Goal: Information Seeking & Learning: Learn about a topic

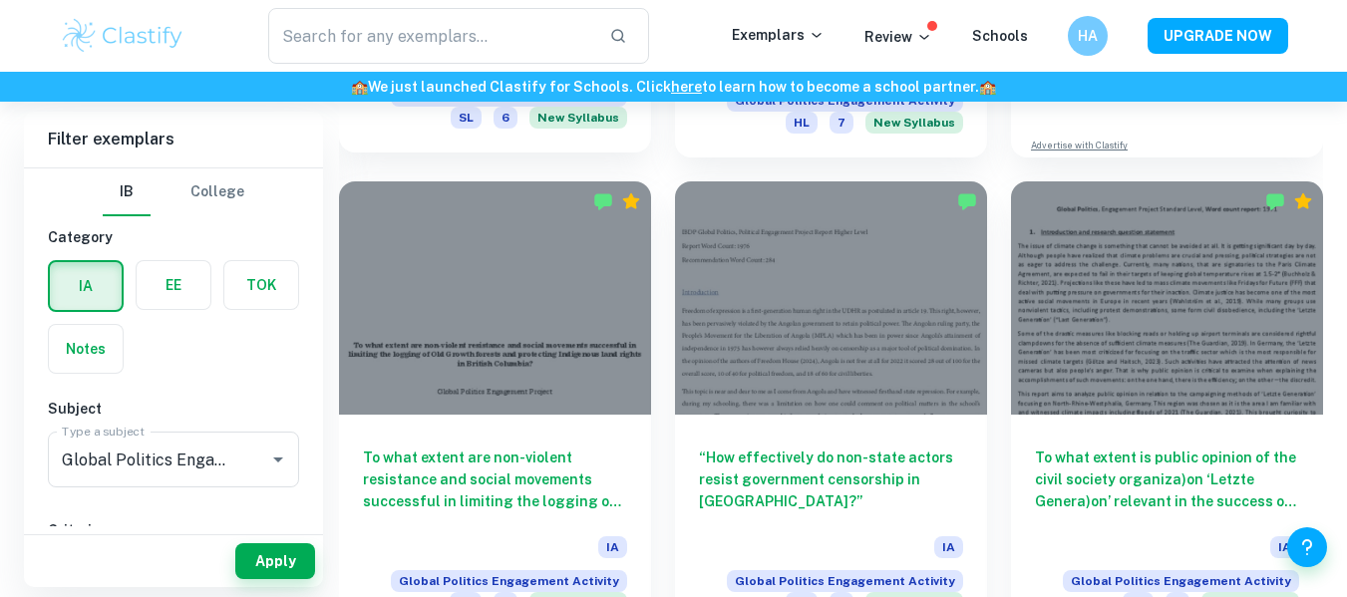
scroll to position [1039, 0]
click at [546, 42] on input "text" at bounding box center [431, 36] width 326 height 56
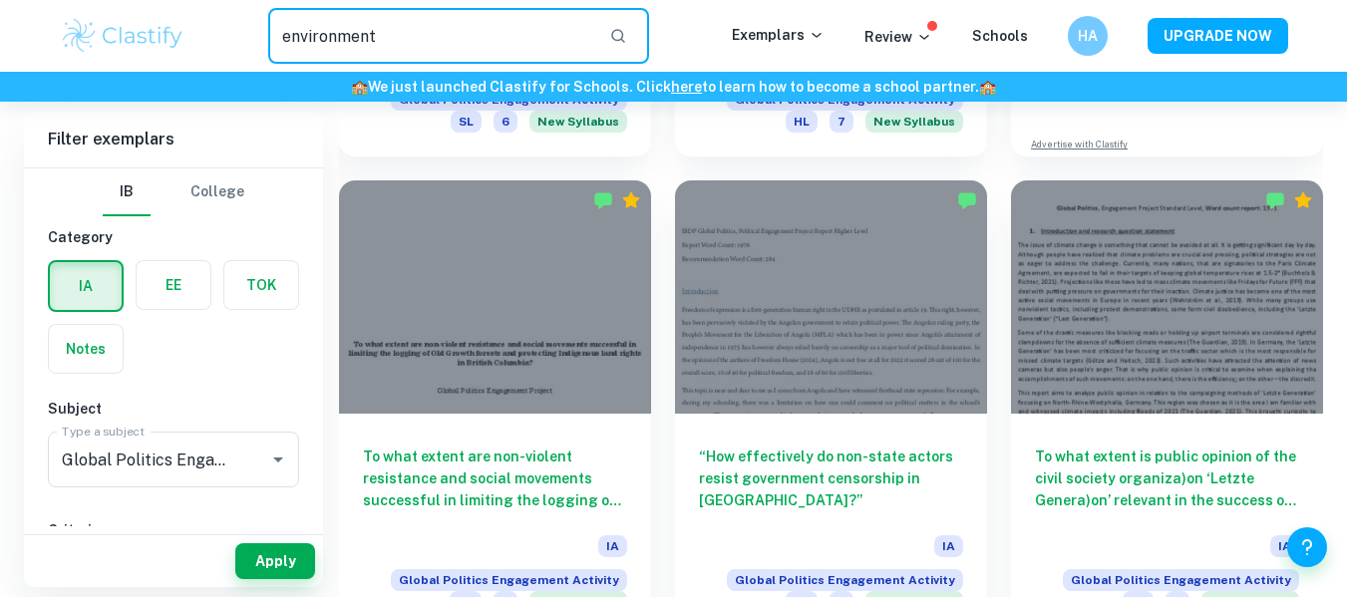
type input "environment"
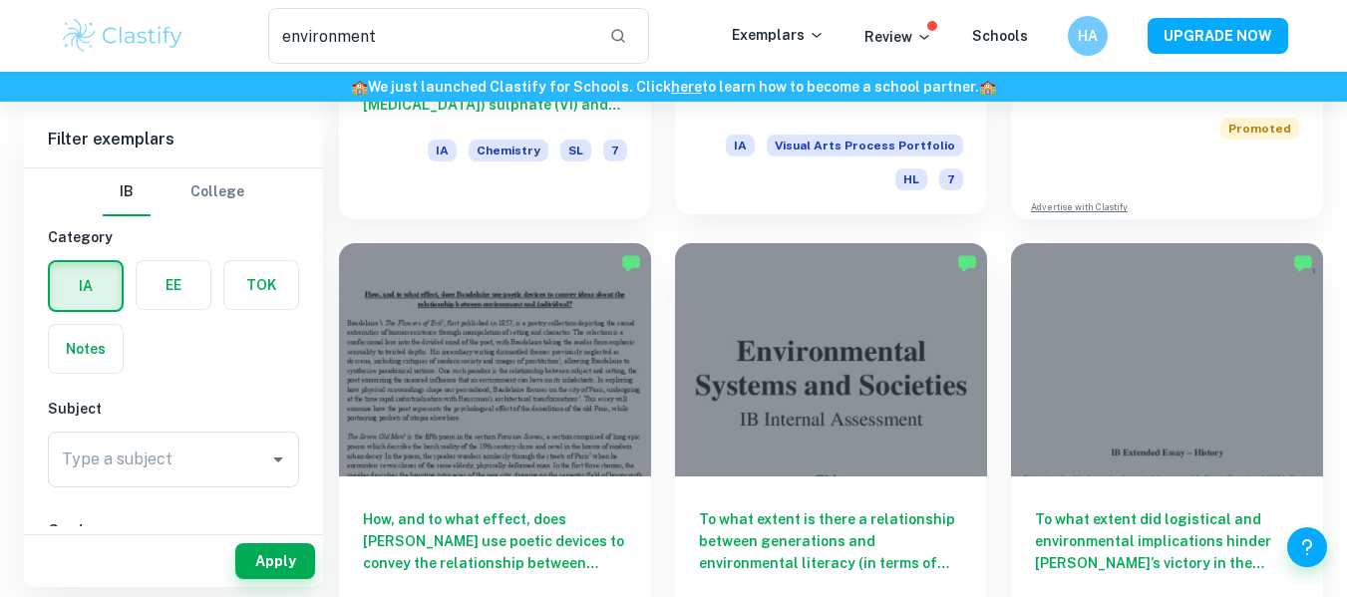
scroll to position [437, 0]
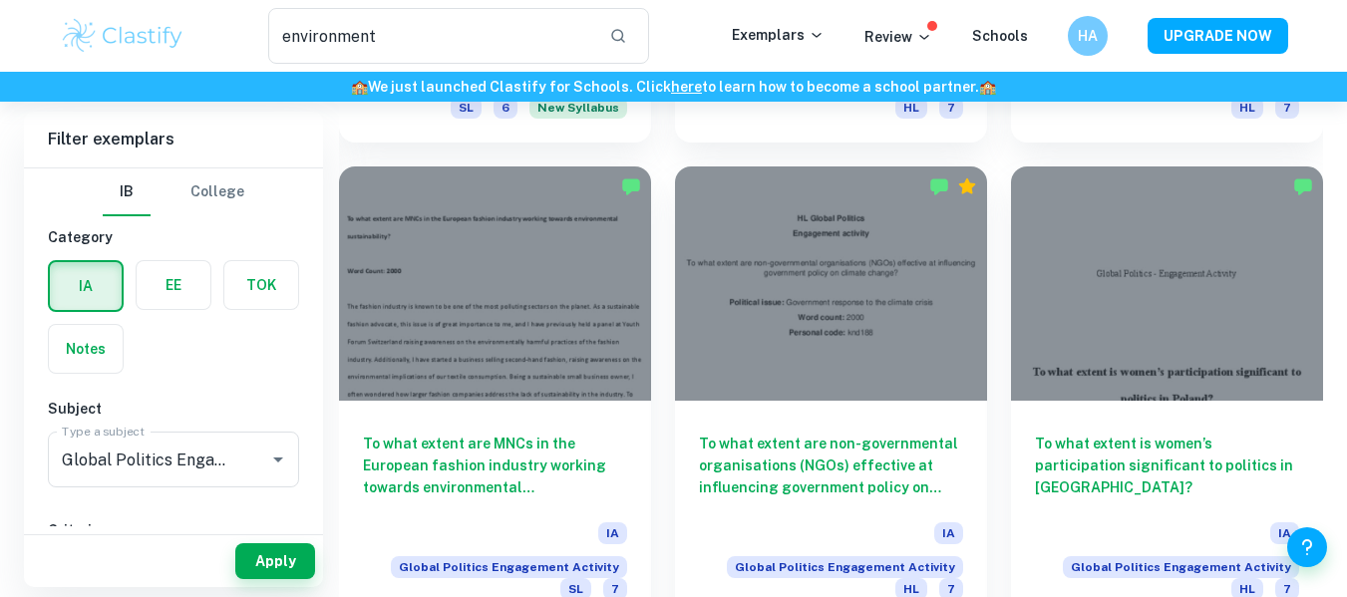
scroll to position [2499, 0]
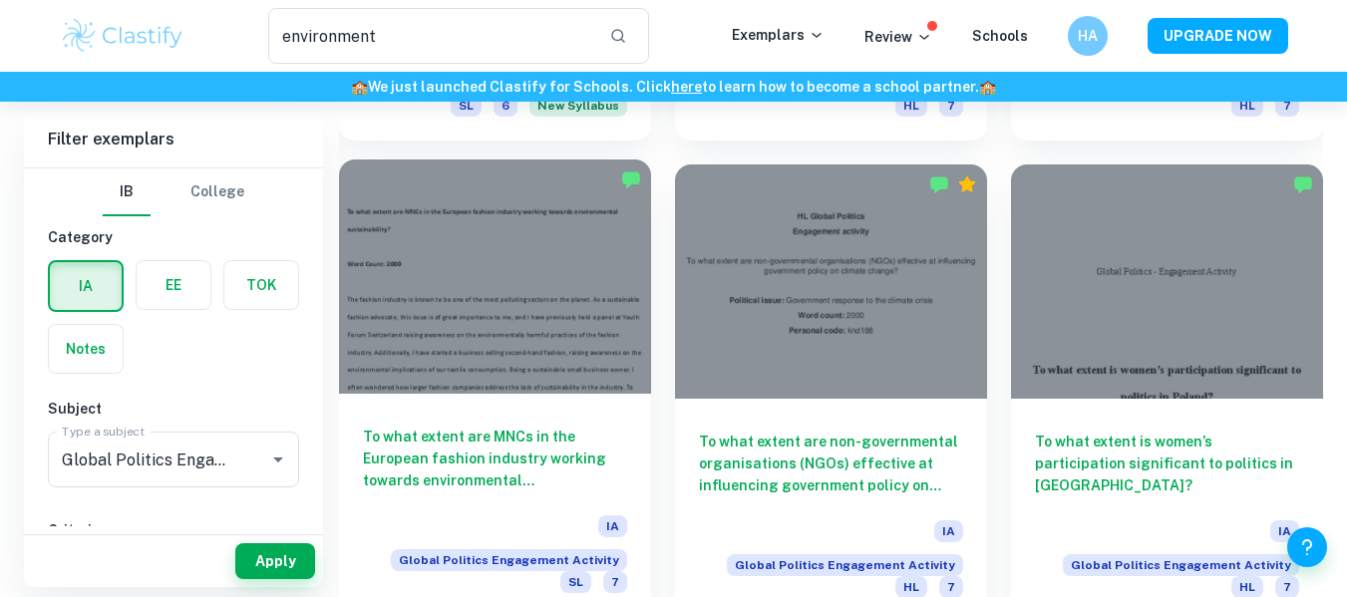
click at [539, 426] on h6 "To what extent are MNCs in the European fashion industry working towards enviro…" at bounding box center [495, 459] width 264 height 66
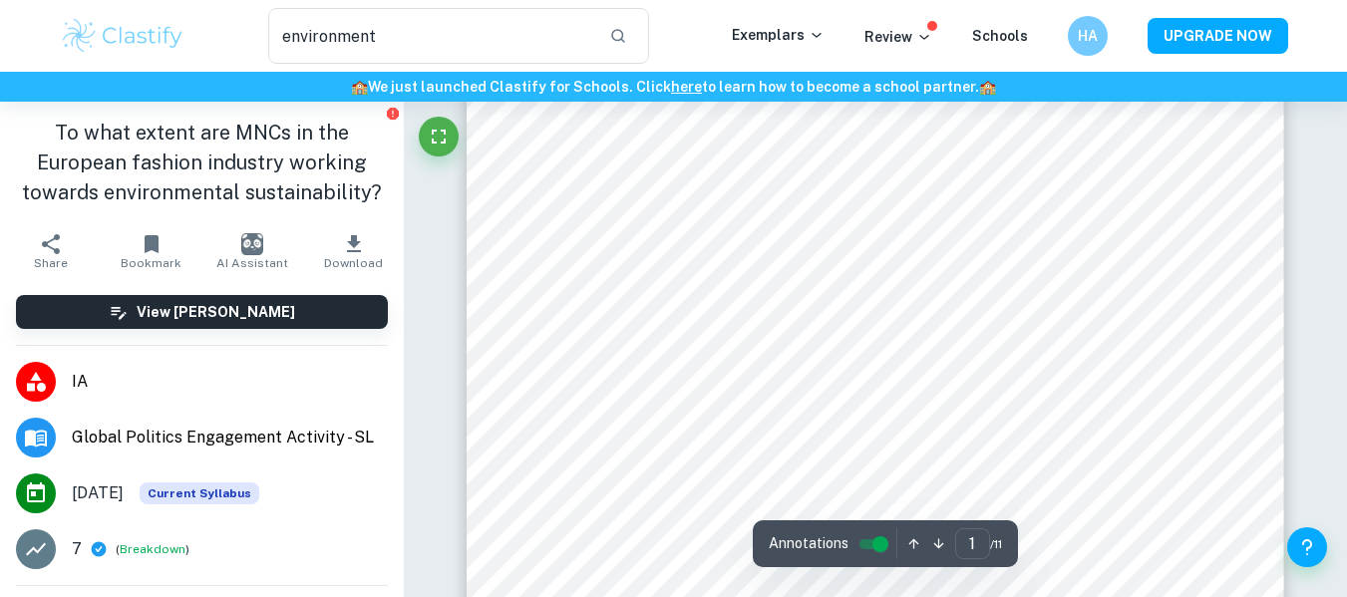
scroll to position [165, 0]
click at [674, 293] on div at bounding box center [870, 286] width 611 height 59
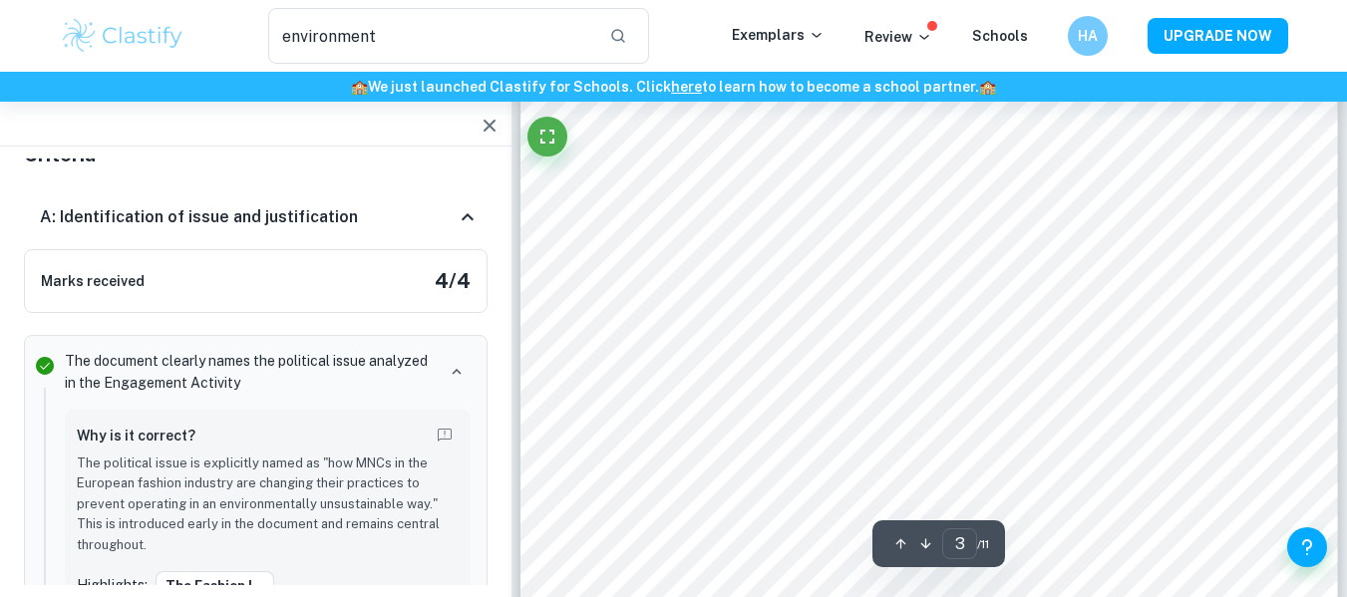
scroll to position [3174, 0]
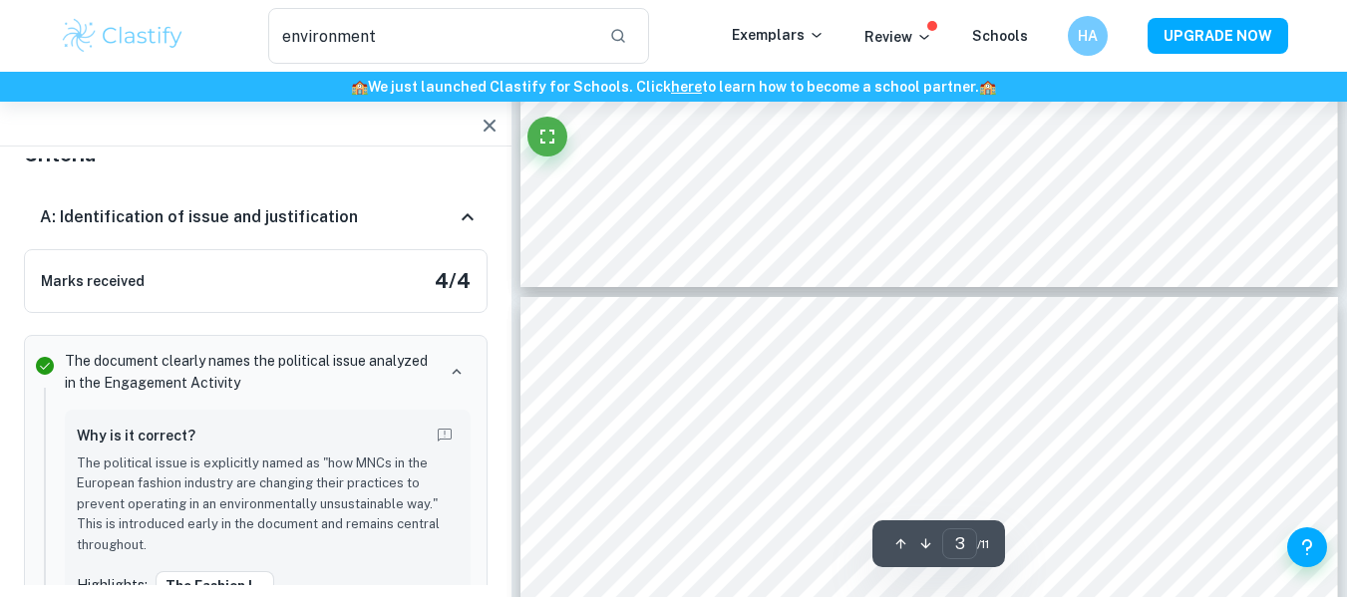
type input "4"
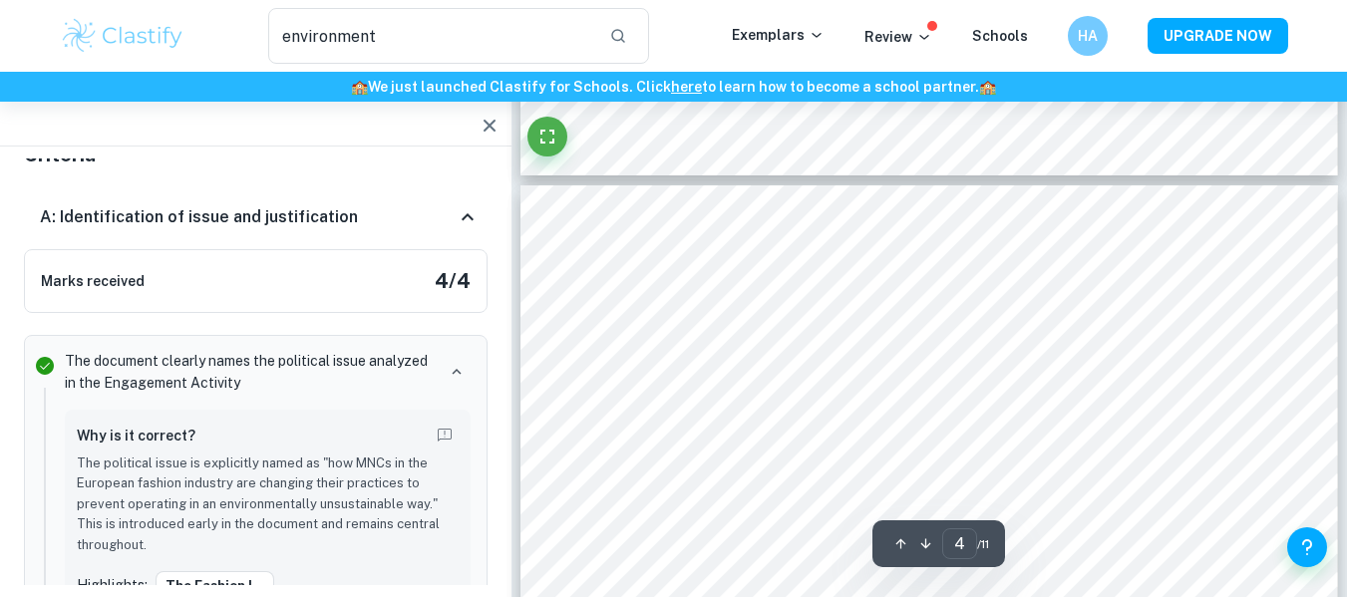
scroll to position [3771, 0]
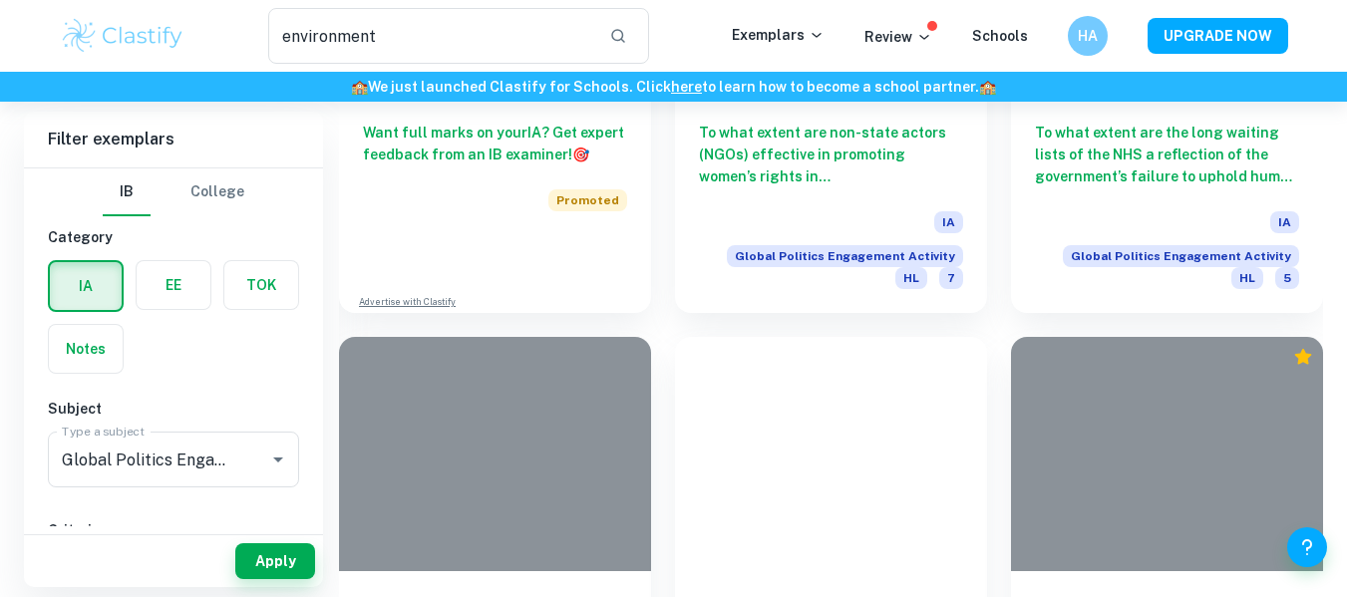
scroll to position [2499, 0]
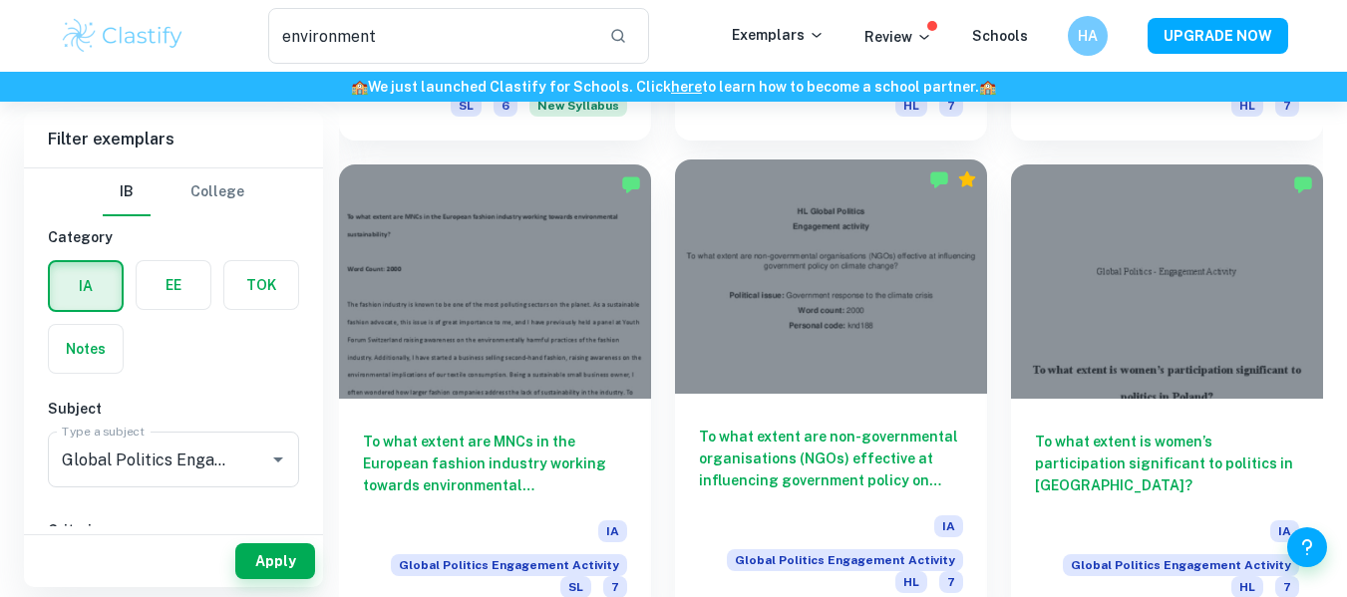
drag, startPoint x: 785, startPoint y: 332, endPoint x: 758, endPoint y: 369, distance: 45.7
click at [758, 426] on h6 "To what extent are non-governmental organisations (NGOs) effective at influenci…" at bounding box center [831, 459] width 264 height 66
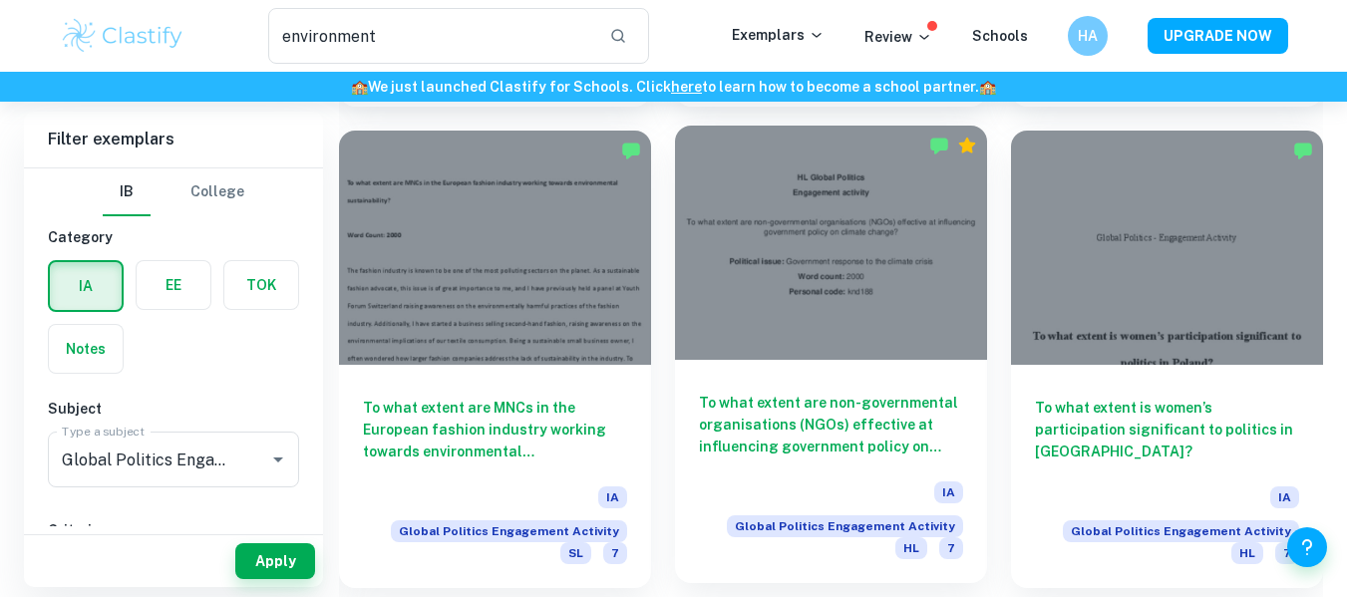
scroll to position [2536, 0]
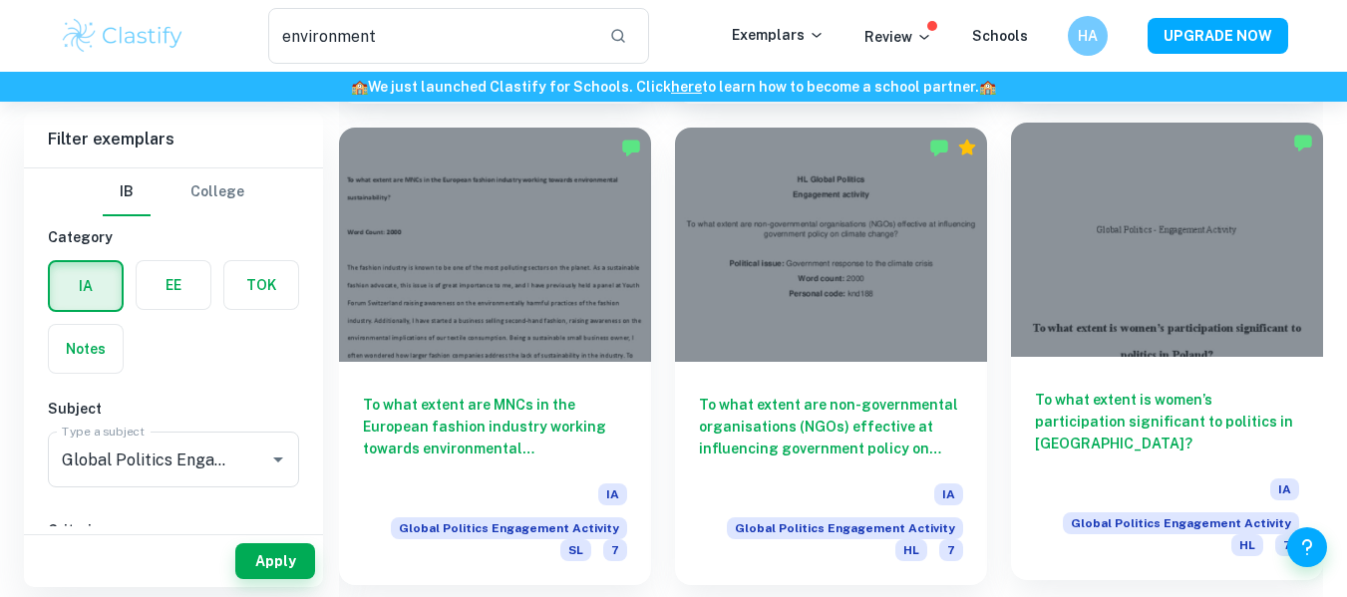
click at [1136, 389] on h6 "To what extent is women’s participation significant to politics in [GEOGRAPHIC_…" at bounding box center [1167, 422] width 264 height 66
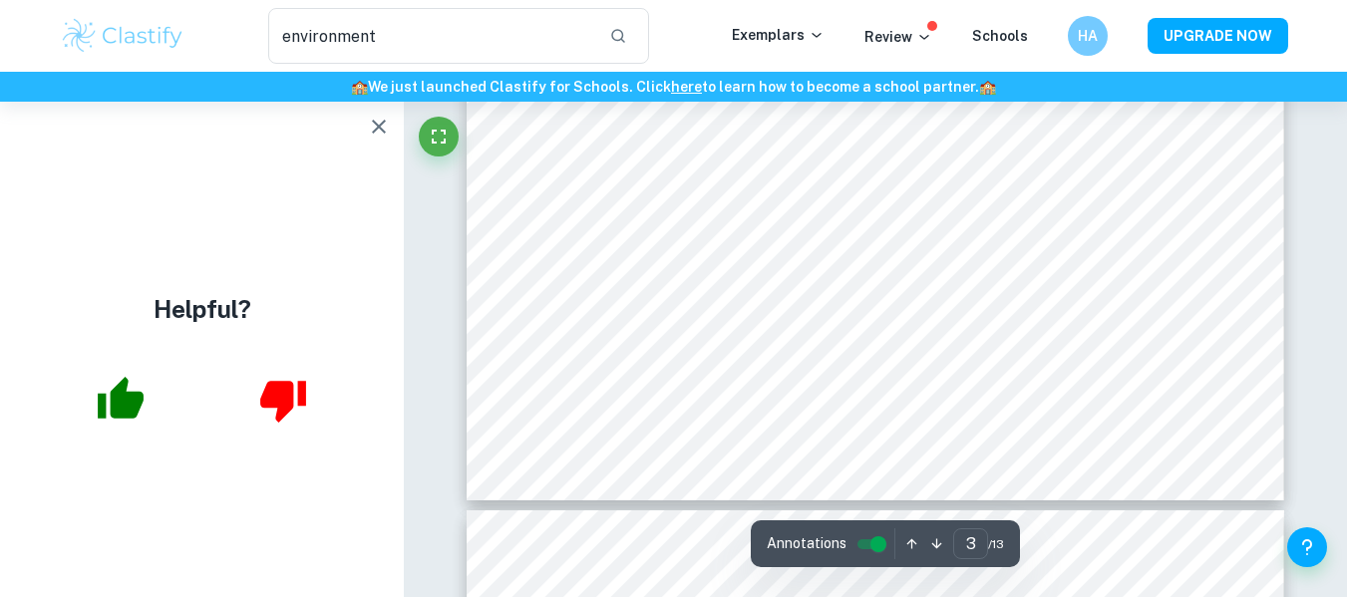
scroll to position [3369, 0]
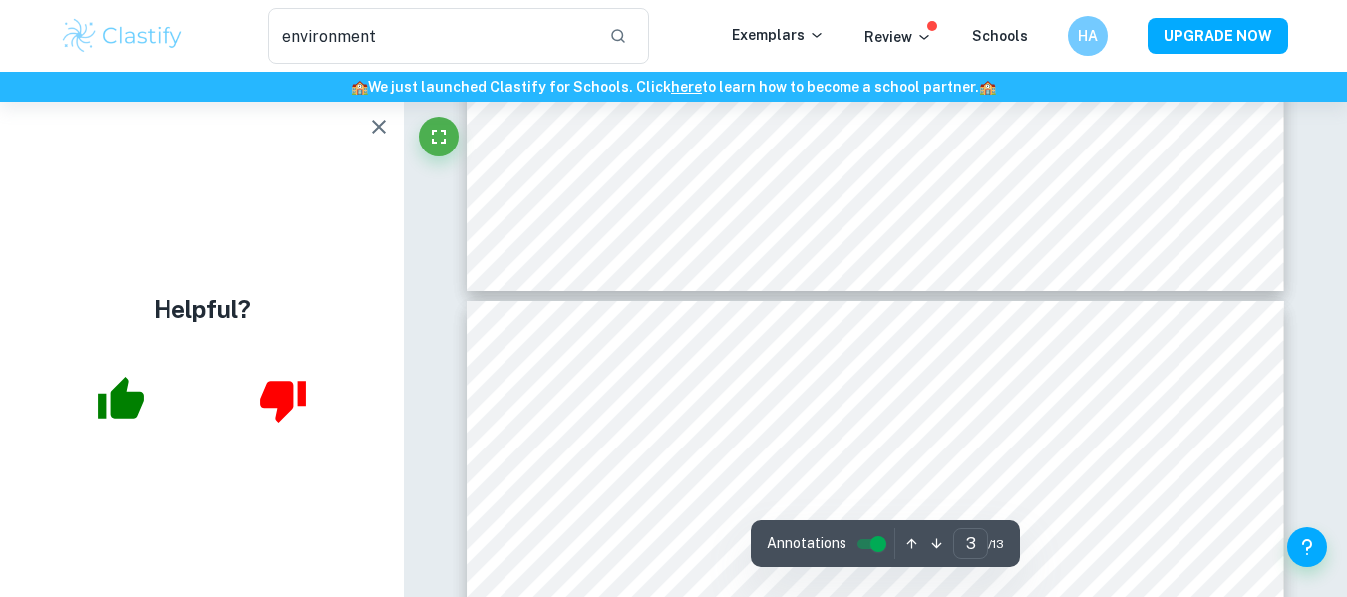
type input "4"
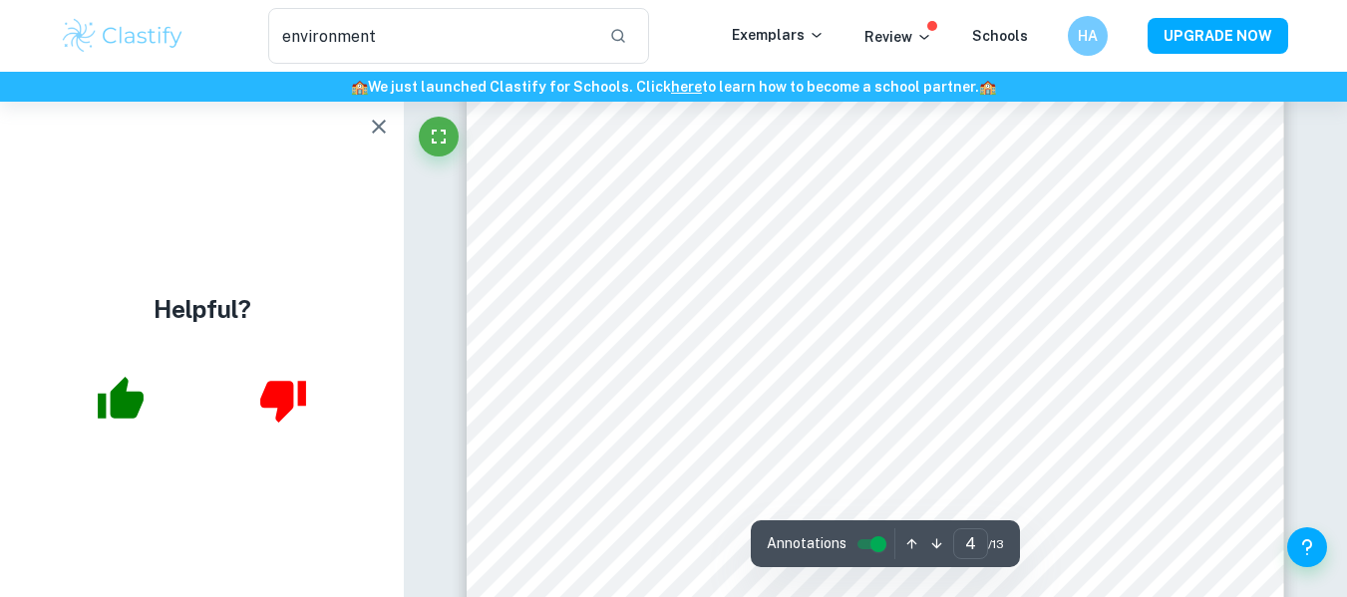
scroll to position [3980, 0]
click at [1030, 323] on div at bounding box center [874, 310] width 618 height 58
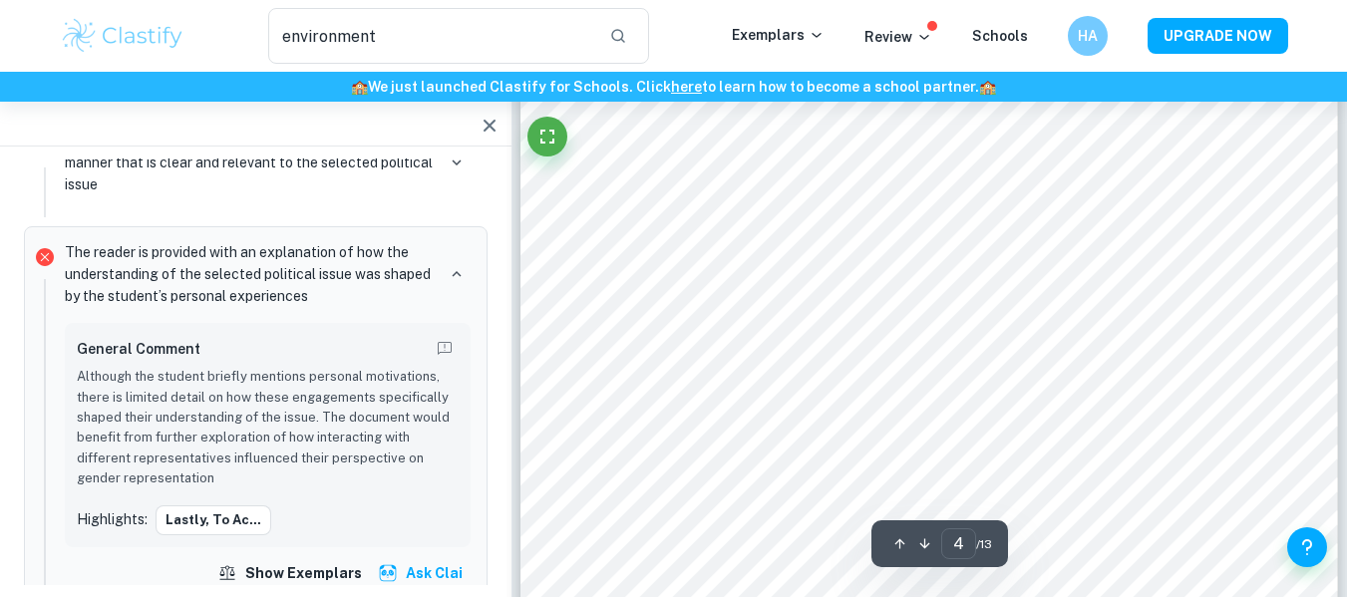
scroll to position [3888, 0]
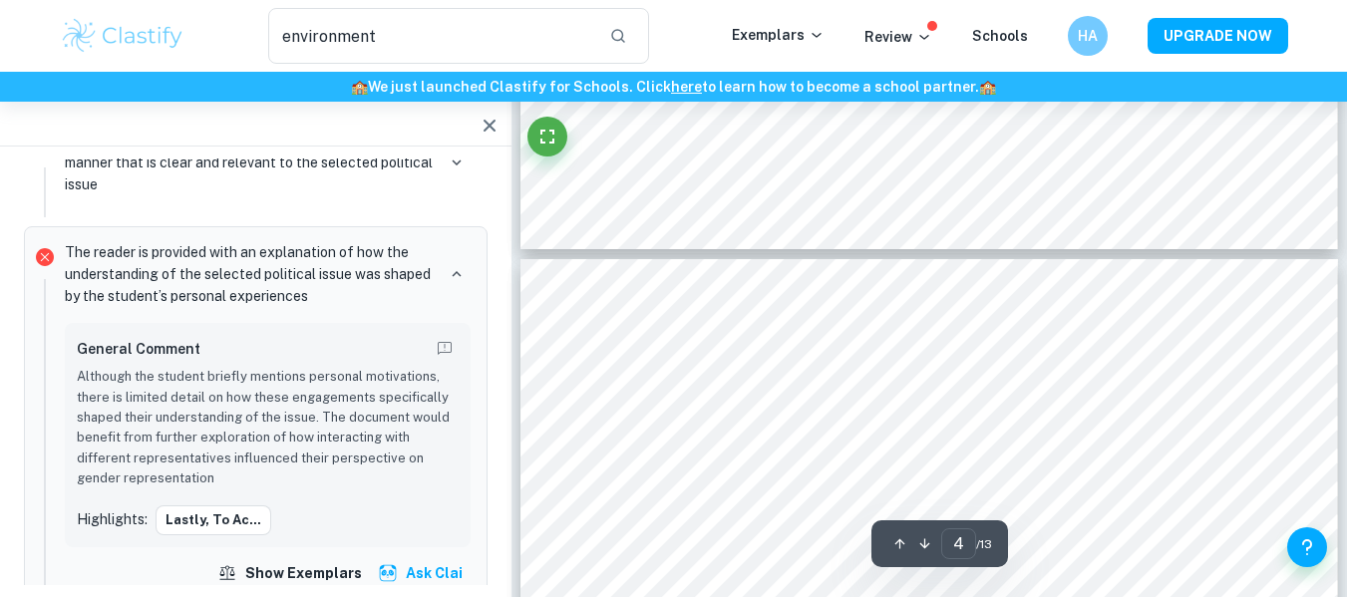
type input "3"
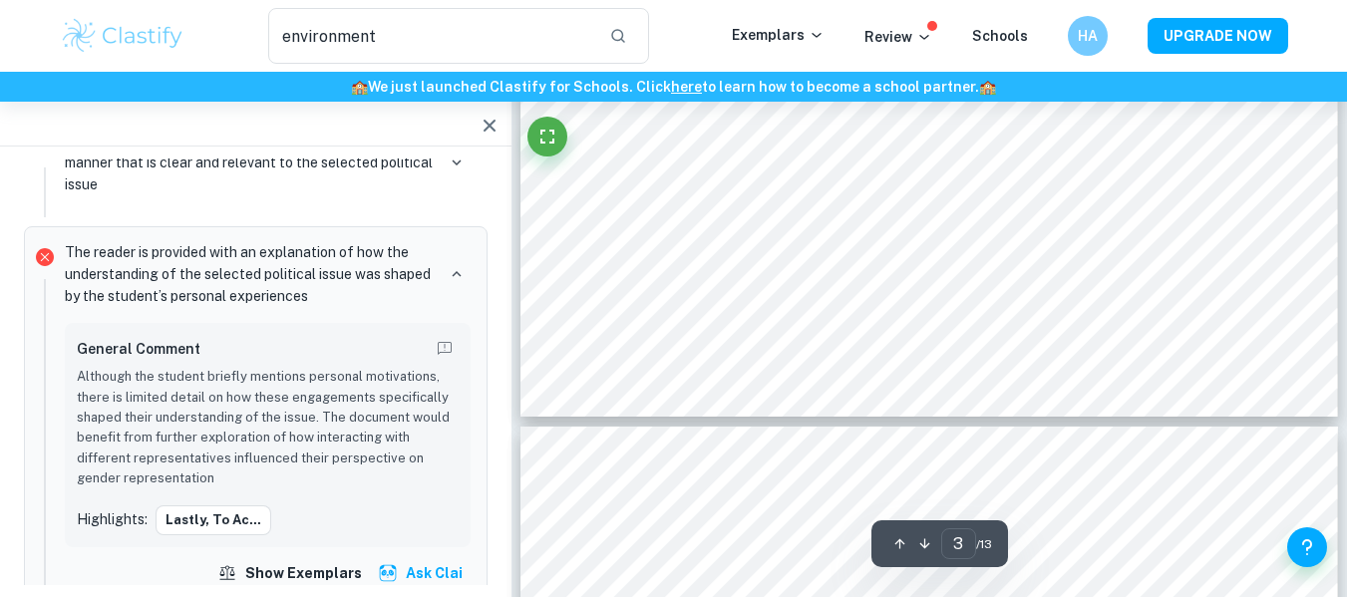
scroll to position [3453, 0]
